Goal: Task Accomplishment & Management: Use online tool/utility

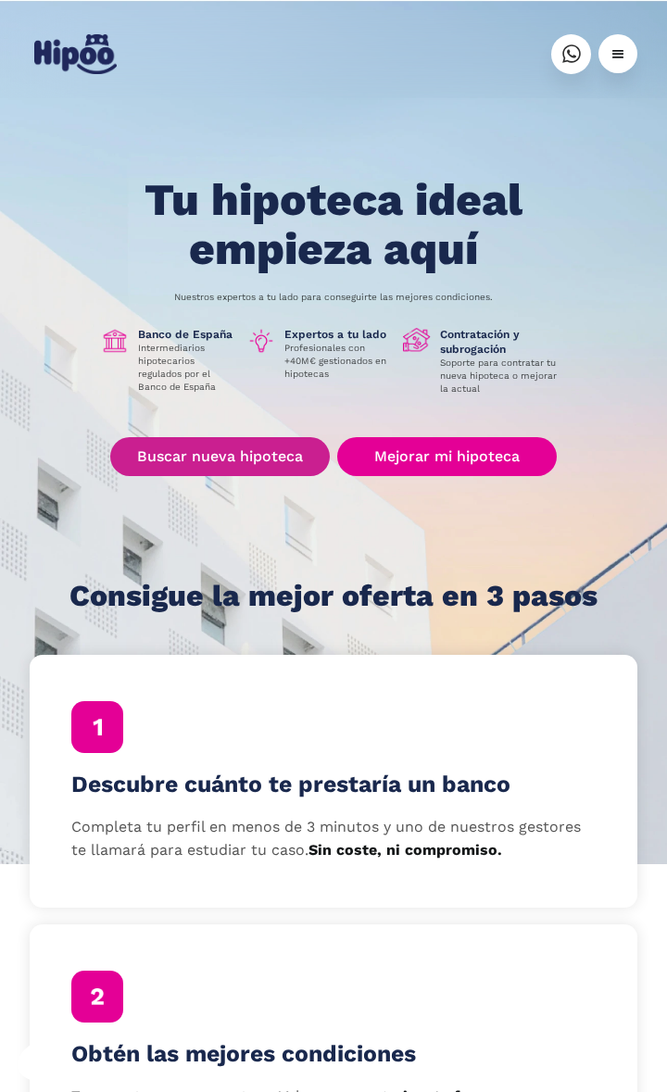
click at [220, 451] on link "Buscar nueva hipoteca" at bounding box center [219, 456] width 219 height 39
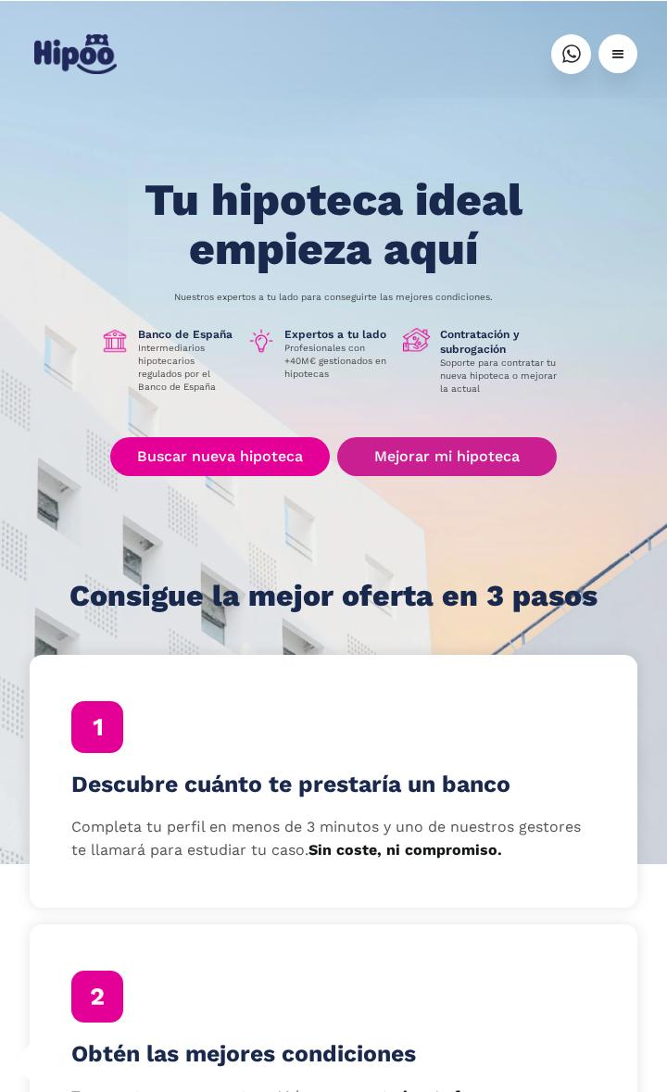
click at [432, 442] on link "Mejorar mi hipoteca" at bounding box center [446, 456] width 219 height 39
click at [610, 59] on div "menu" at bounding box center [617, 54] width 18 height 18
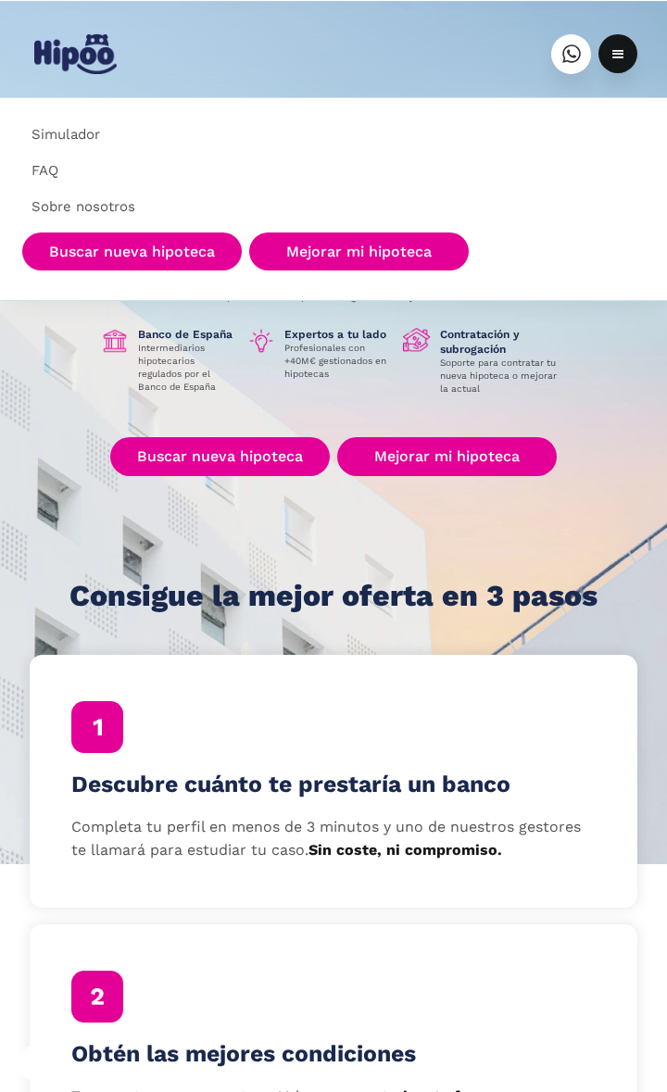
click at [283, 46] on div "Acceder Consigue tu hipoteca Escríbenos" at bounding box center [334, 54] width 608 height 55
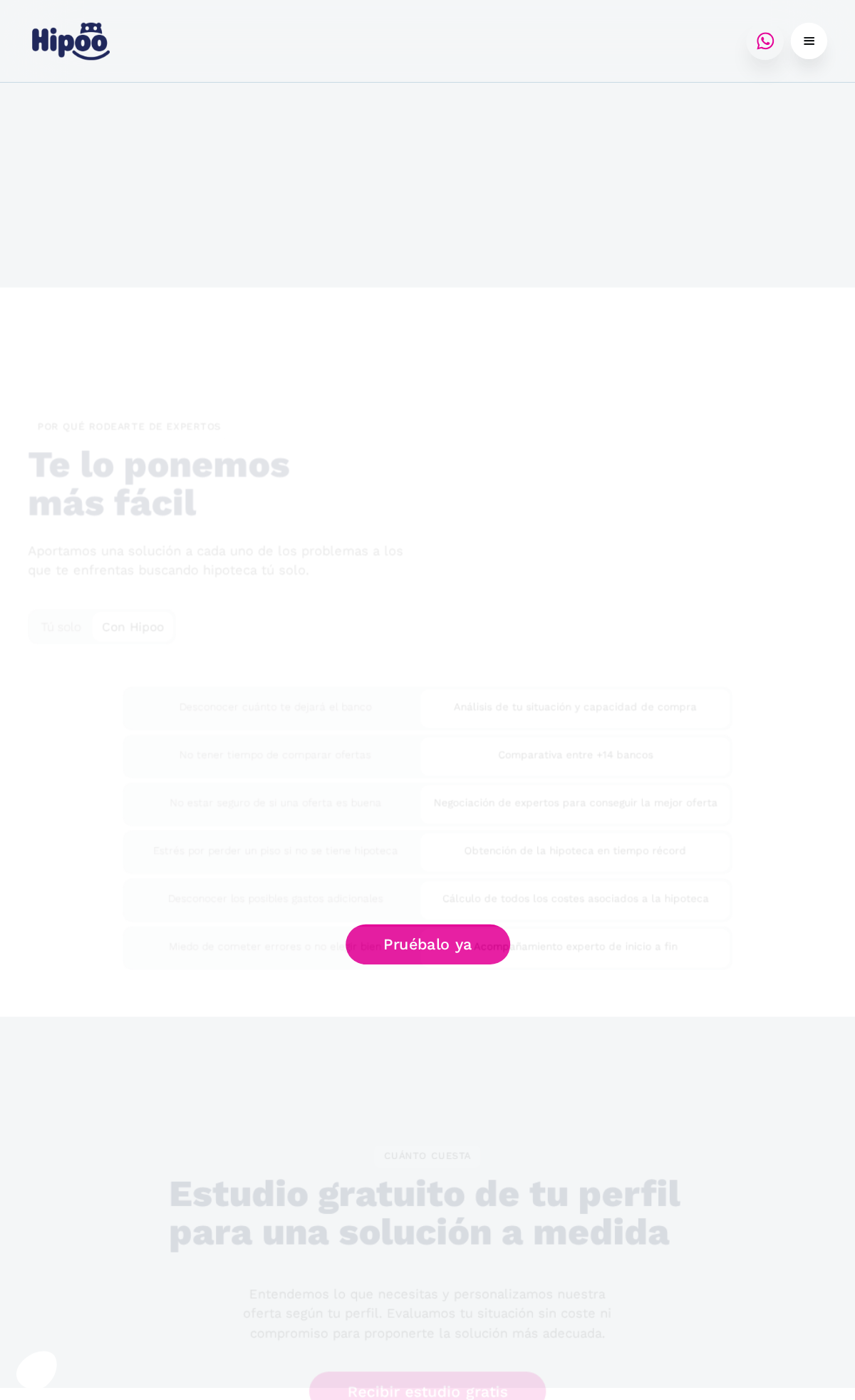
scroll to position [2463, 0]
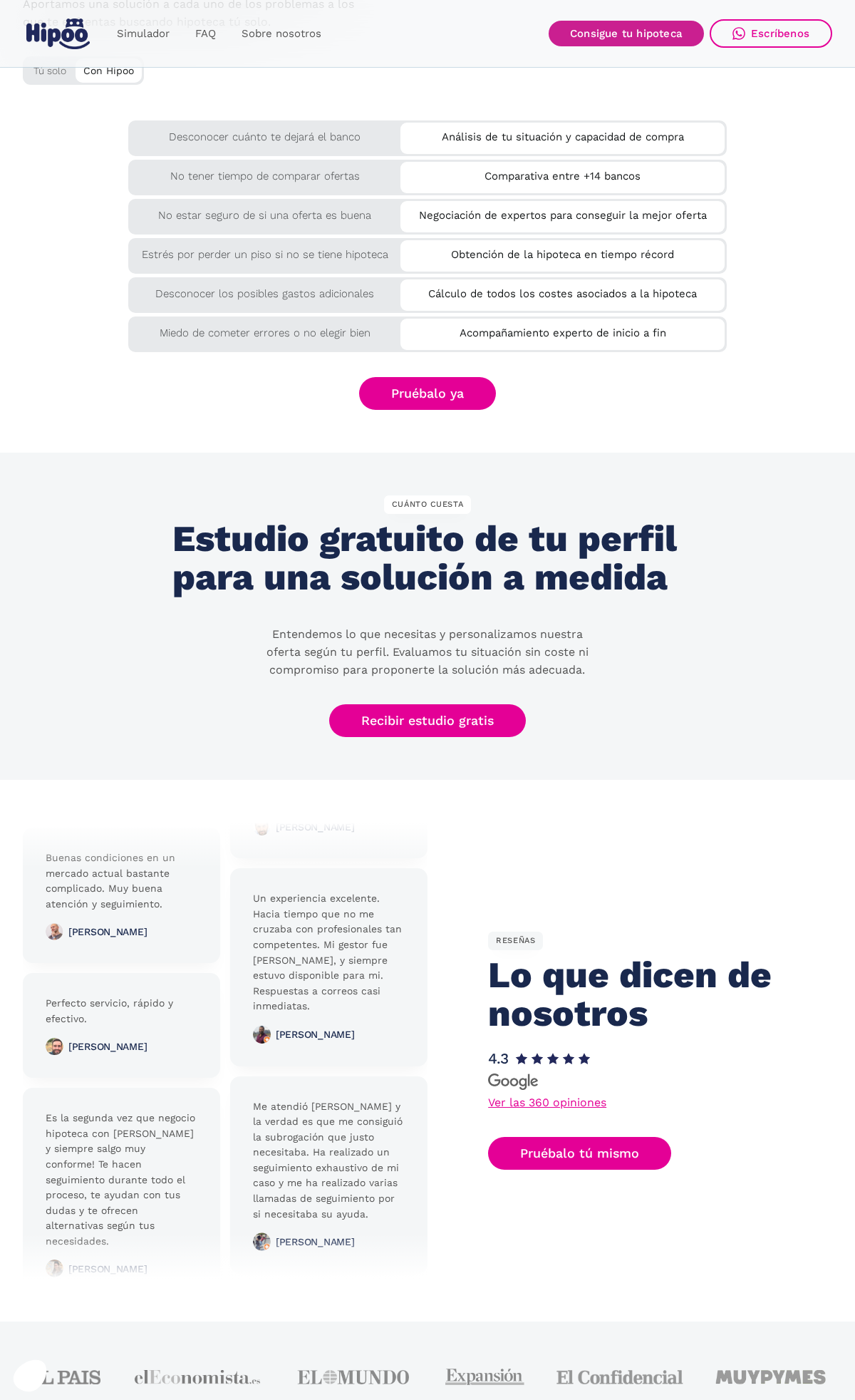
click at [513, 21] on link "Consigue tu hipoteca" at bounding box center [626, 33] width 155 height 25
click at [513, 35] on link "Consigue tu hipoteca" at bounding box center [626, 33] width 155 height 25
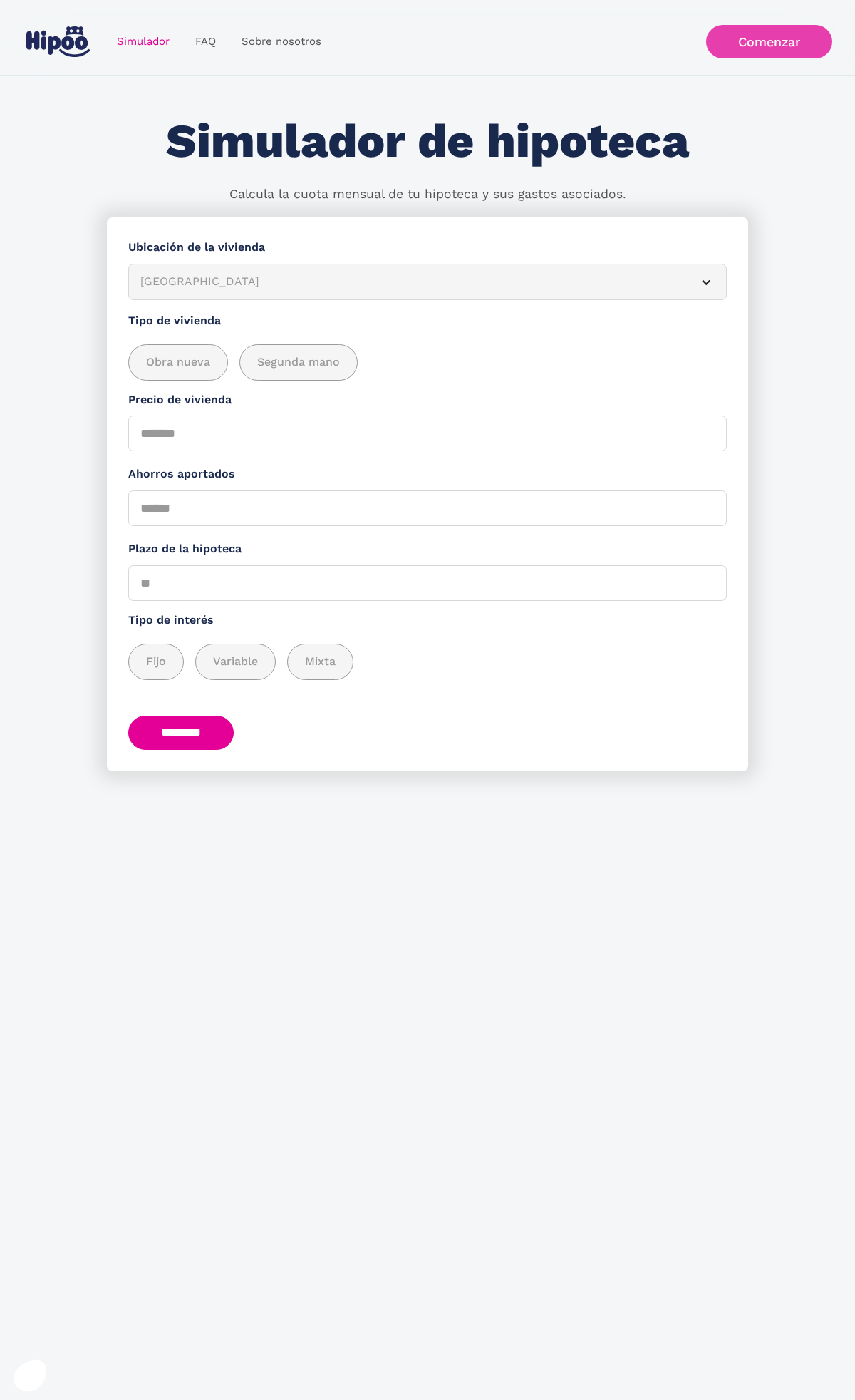
click at [781, 55] on link "Comenzar" at bounding box center [770, 42] width 126 height 34
click at [187, 715] on form "**********" at bounding box center [427, 494] width 641 height 554
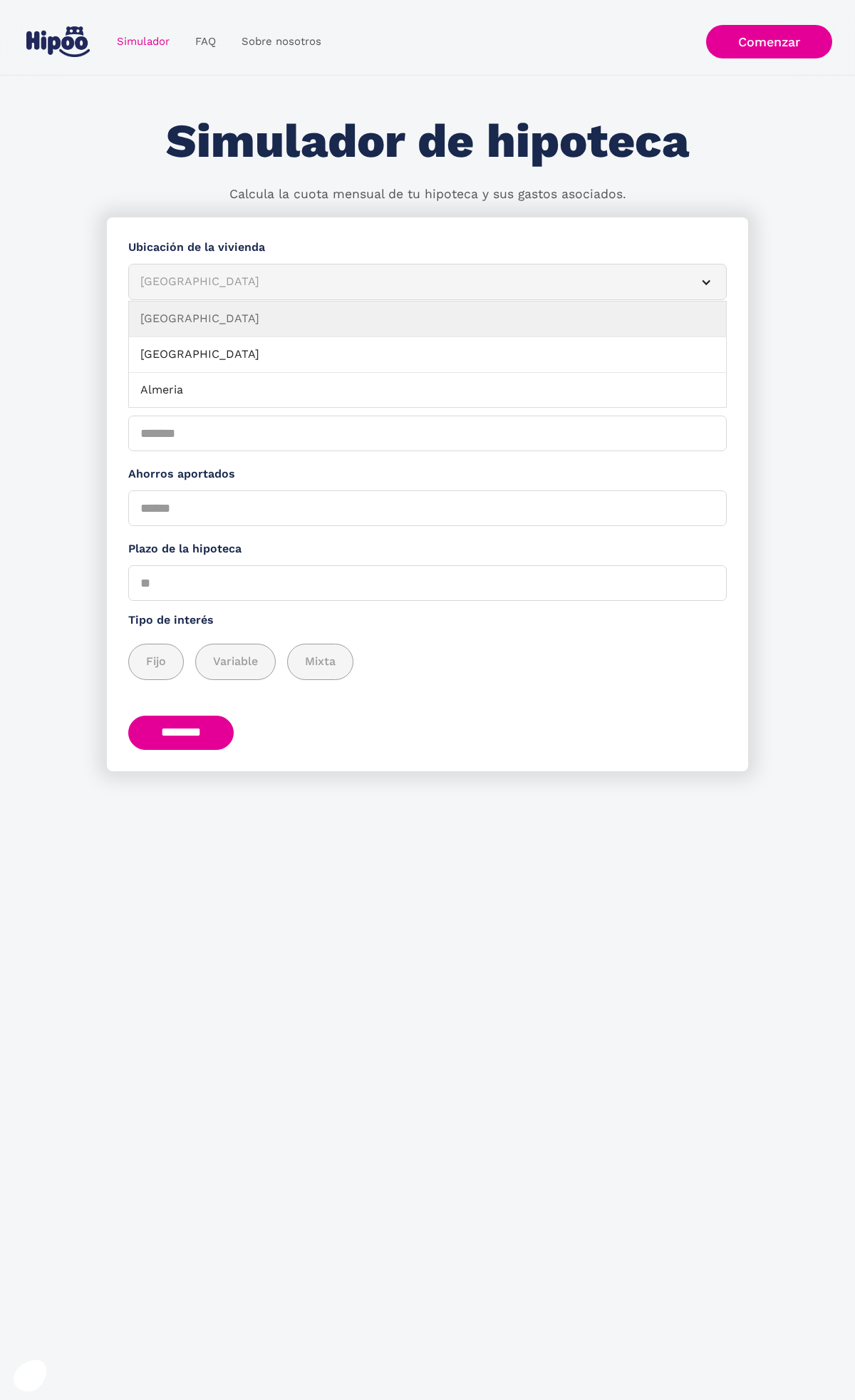
click at [200, 289] on div "Albacete" at bounding box center [410, 282] width 540 height 18
click at [197, 290] on div "Albacete" at bounding box center [410, 282] width 540 height 18
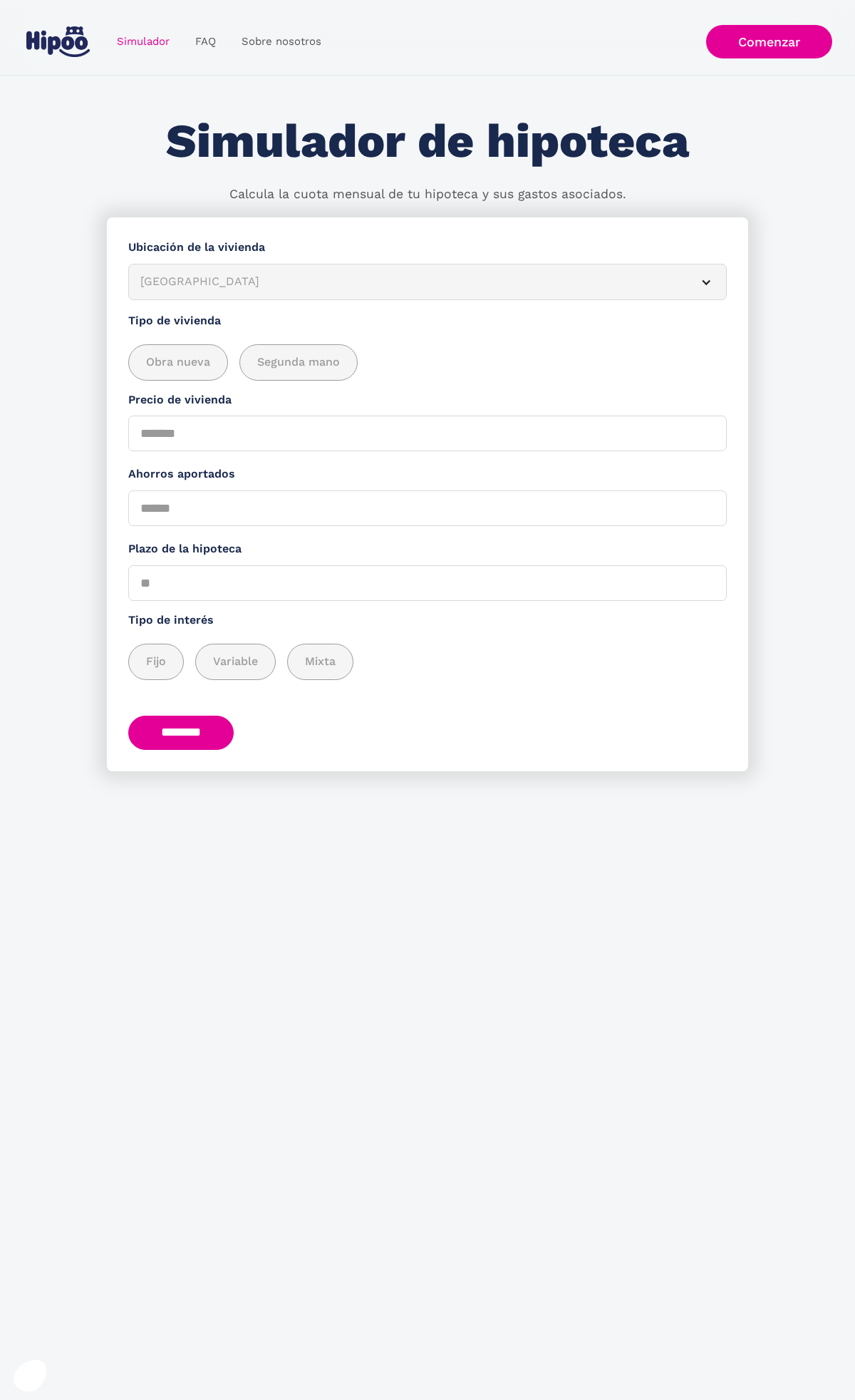
click at [198, 292] on article "Albacete" at bounding box center [428, 282] width 599 height 36
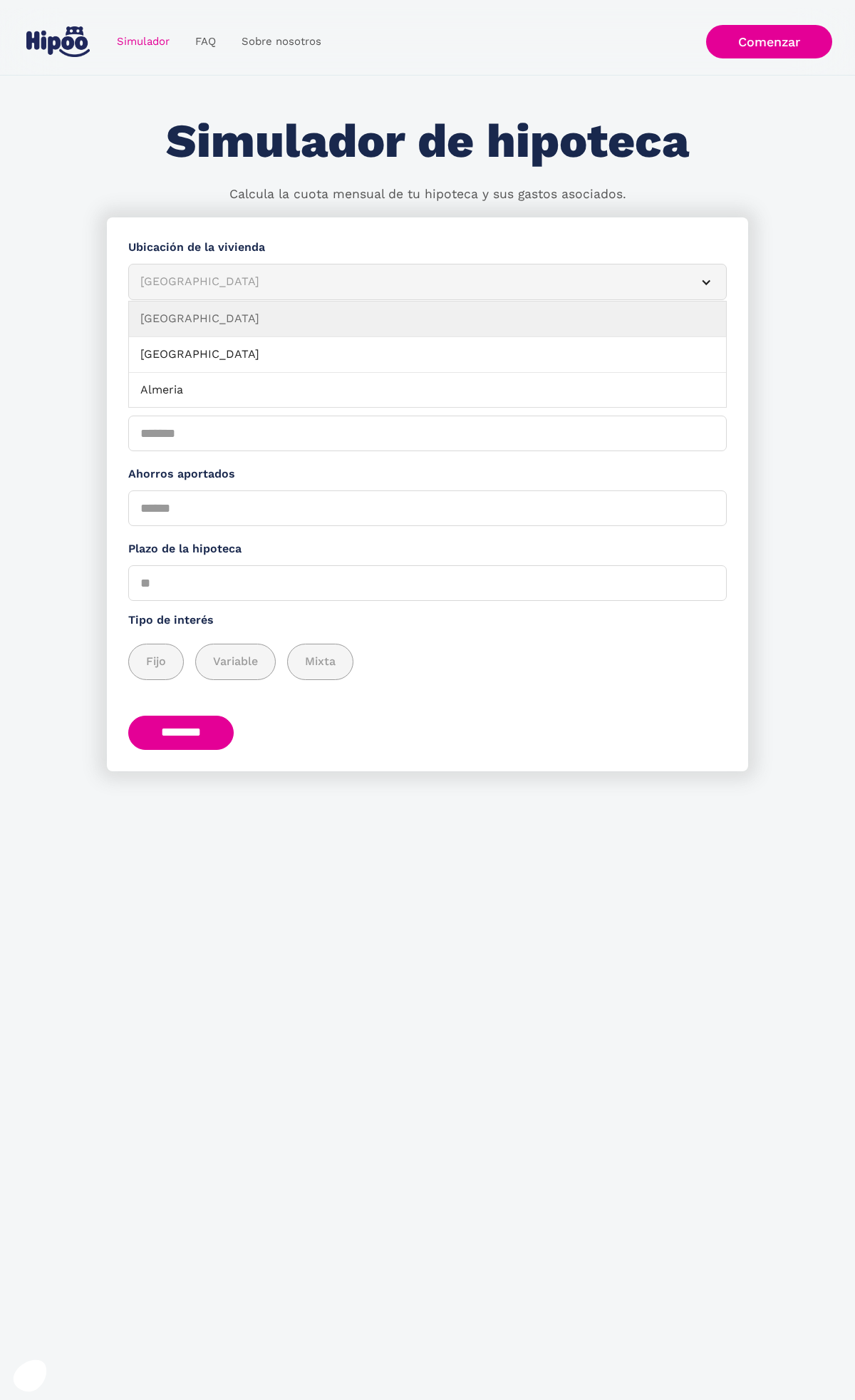
click at [195, 319] on link "Albacete" at bounding box center [428, 319] width 597 height 35
click at [189, 365] on link "Alicante" at bounding box center [428, 355] width 597 height 35
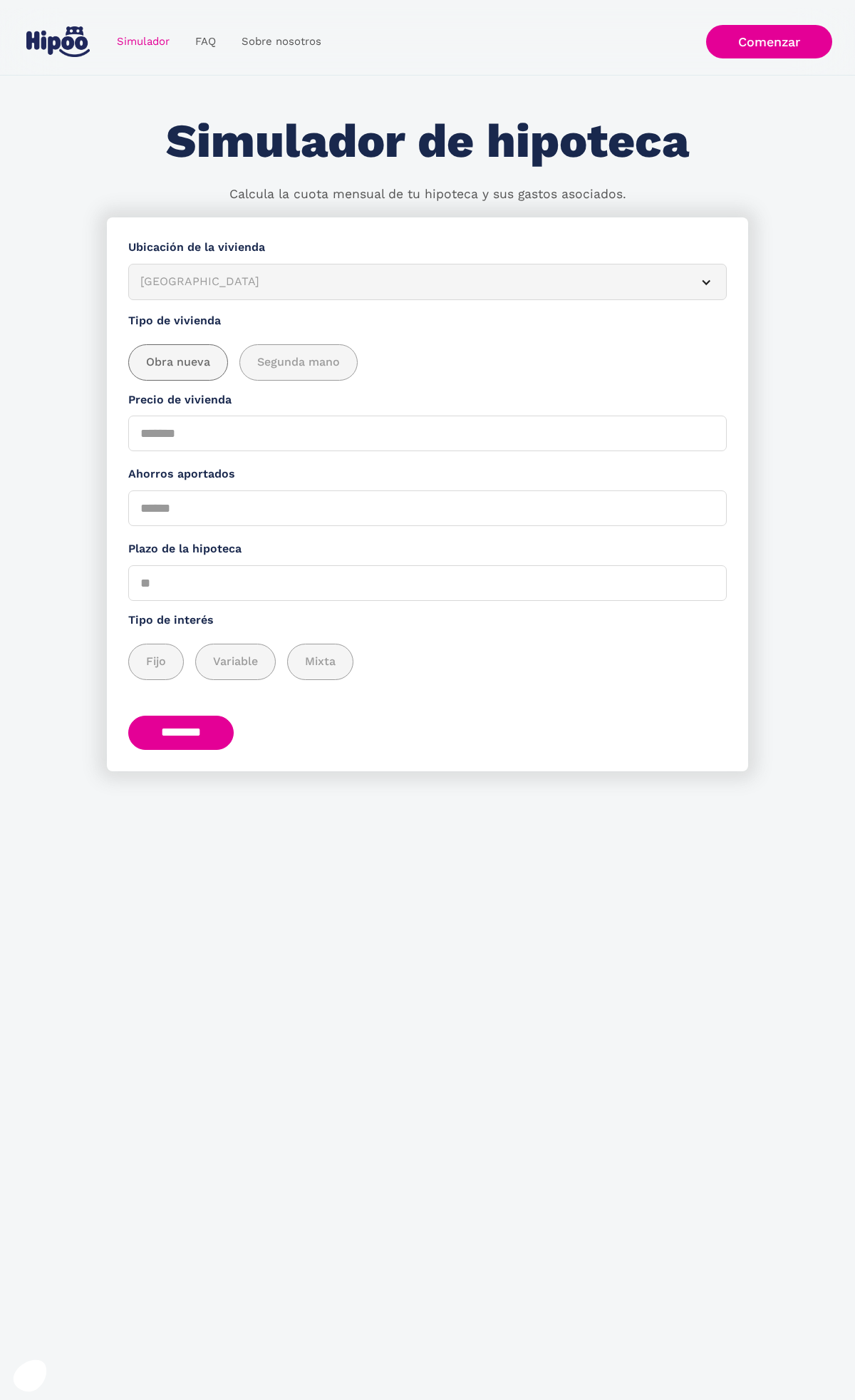
click at [189, 374] on div "add_description_here" at bounding box center [179, 362] width 99 height 35
click at [192, 413] on div "Precio de vivienda" at bounding box center [428, 421] width 599 height 61
click at [191, 438] on input "Precio de vivienda" at bounding box center [428, 433] width 599 height 35
type input "*******"
type input "******"
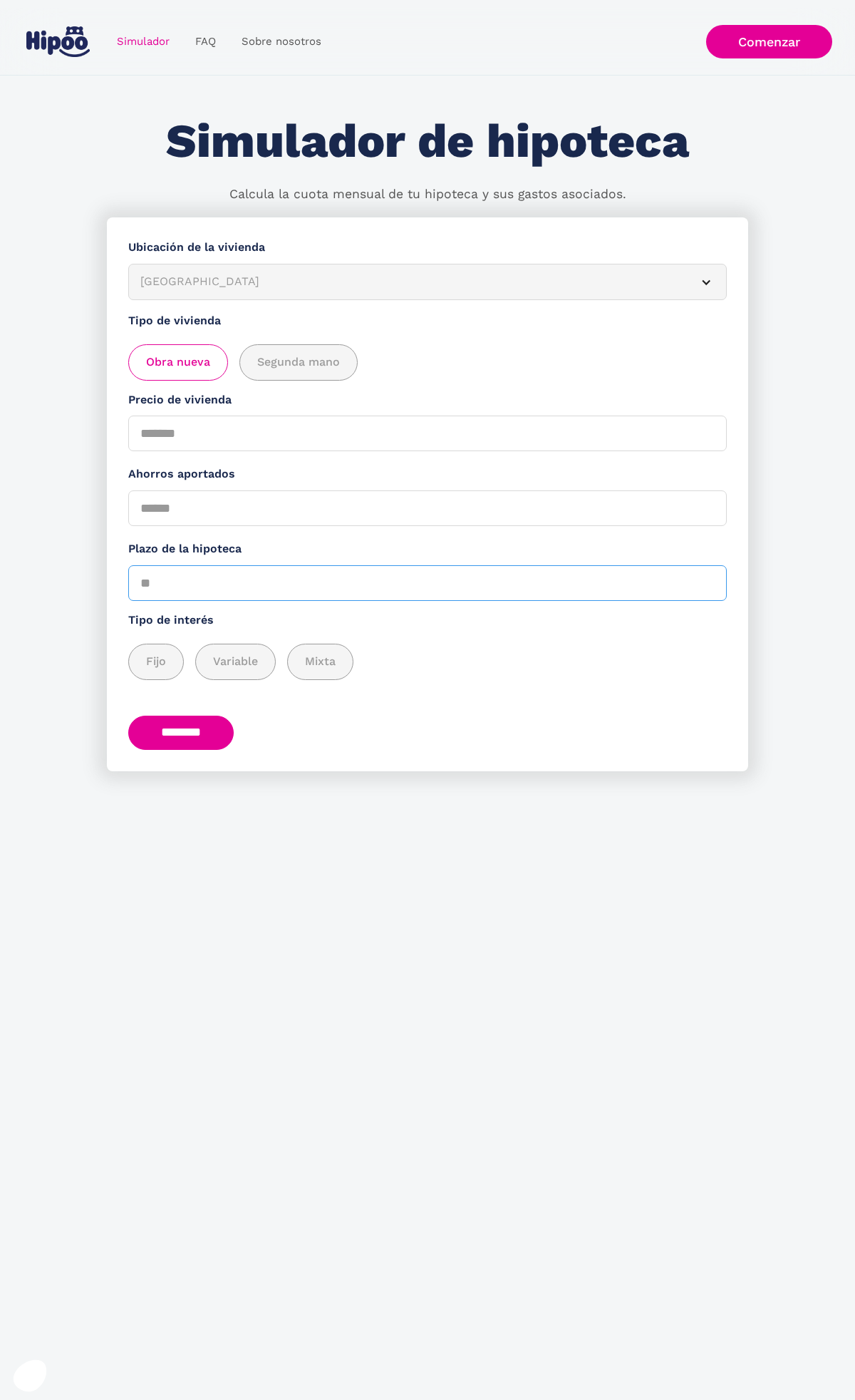
type input "**"
click at [149, 672] on label "Fijo" at bounding box center [156, 661] width 55 height 36
click at [154, 670] on span "Fijo" at bounding box center [156, 661] width 20 height 18
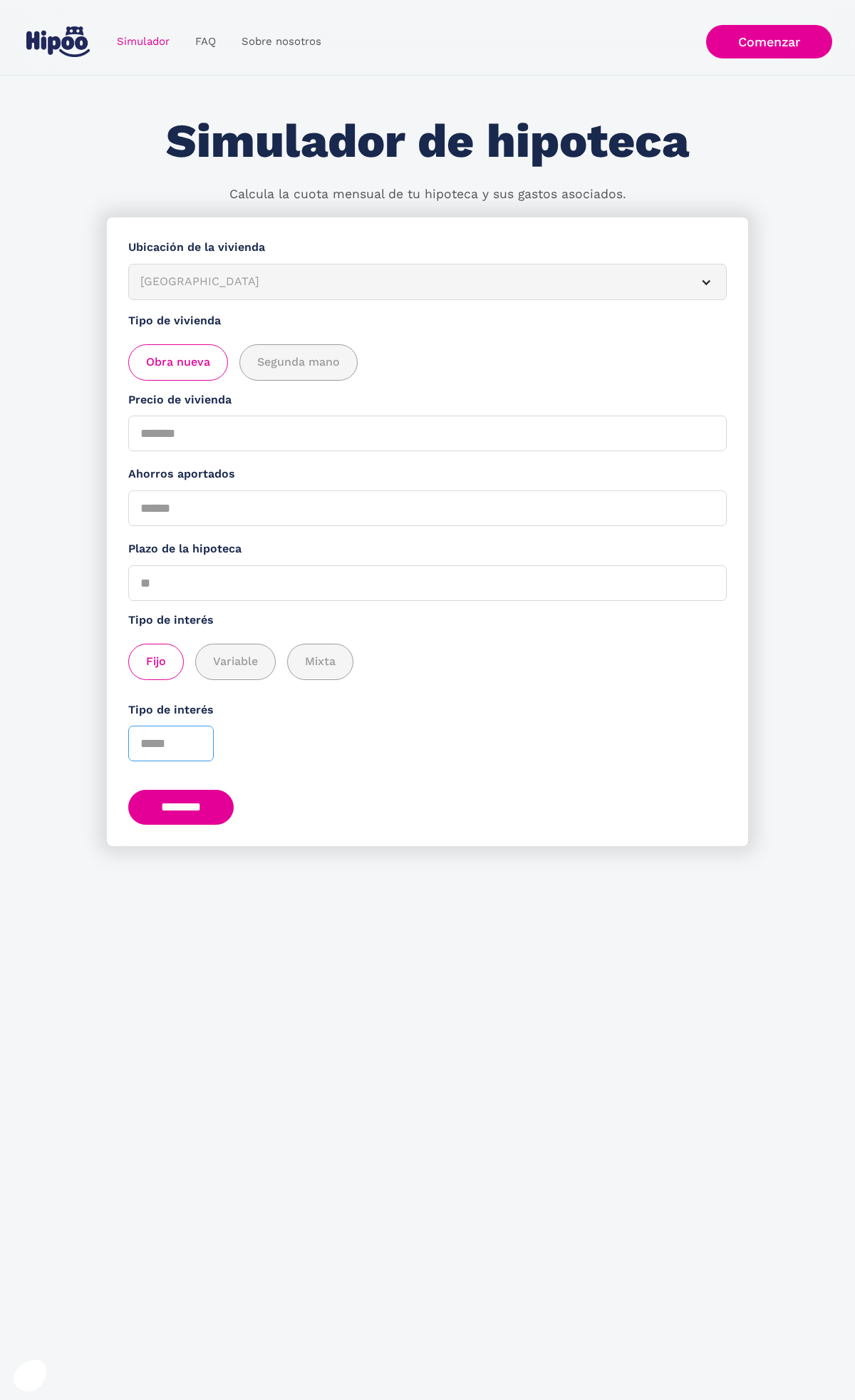
click at [159, 747] on input "Tipo de interés" at bounding box center [171, 743] width 85 height 35
type input "*"
click at [205, 814] on input "********" at bounding box center [181, 807] width 105 height 35
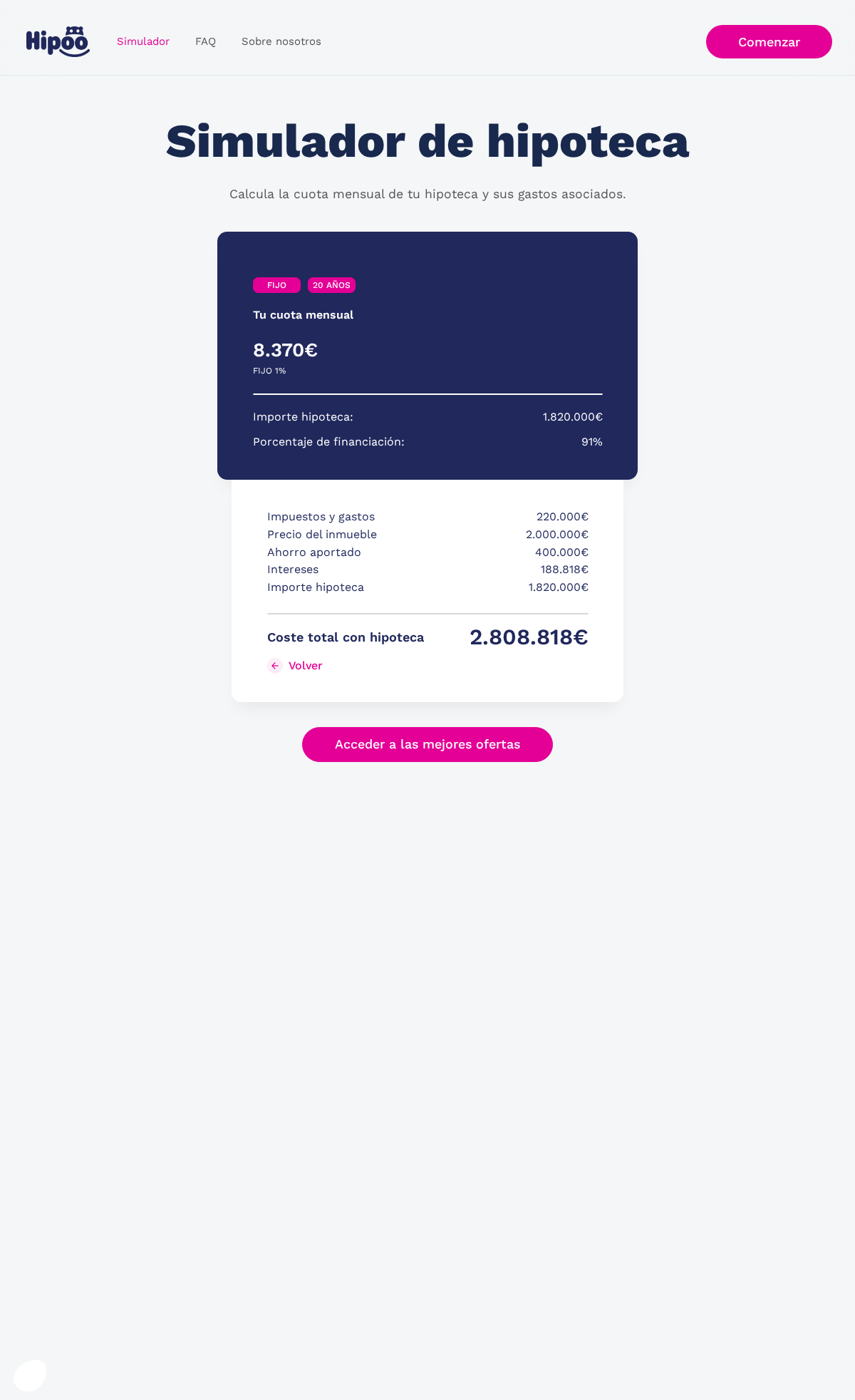
click at [331, 754] on link "Acceder a las mejores ofertas" at bounding box center [428, 744] width 251 height 35
